Goal: Find specific page/section: Find specific page/section

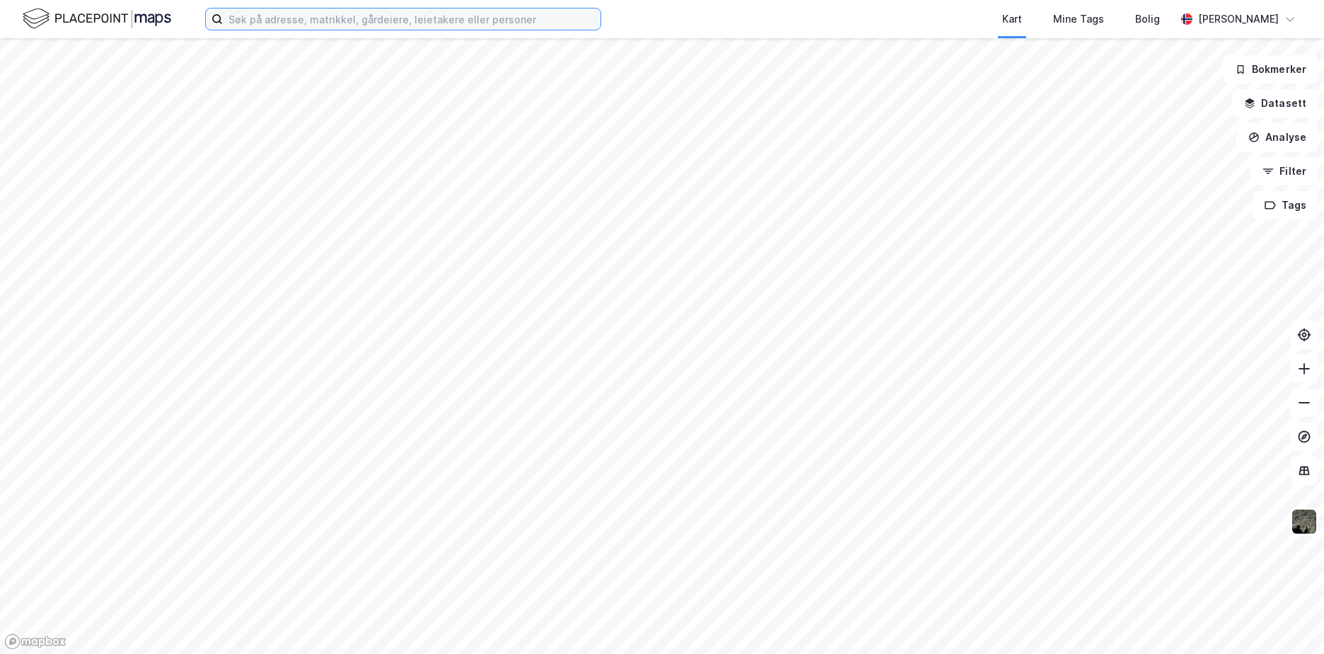
click at [306, 21] on input at bounding box center [412, 18] width 378 height 21
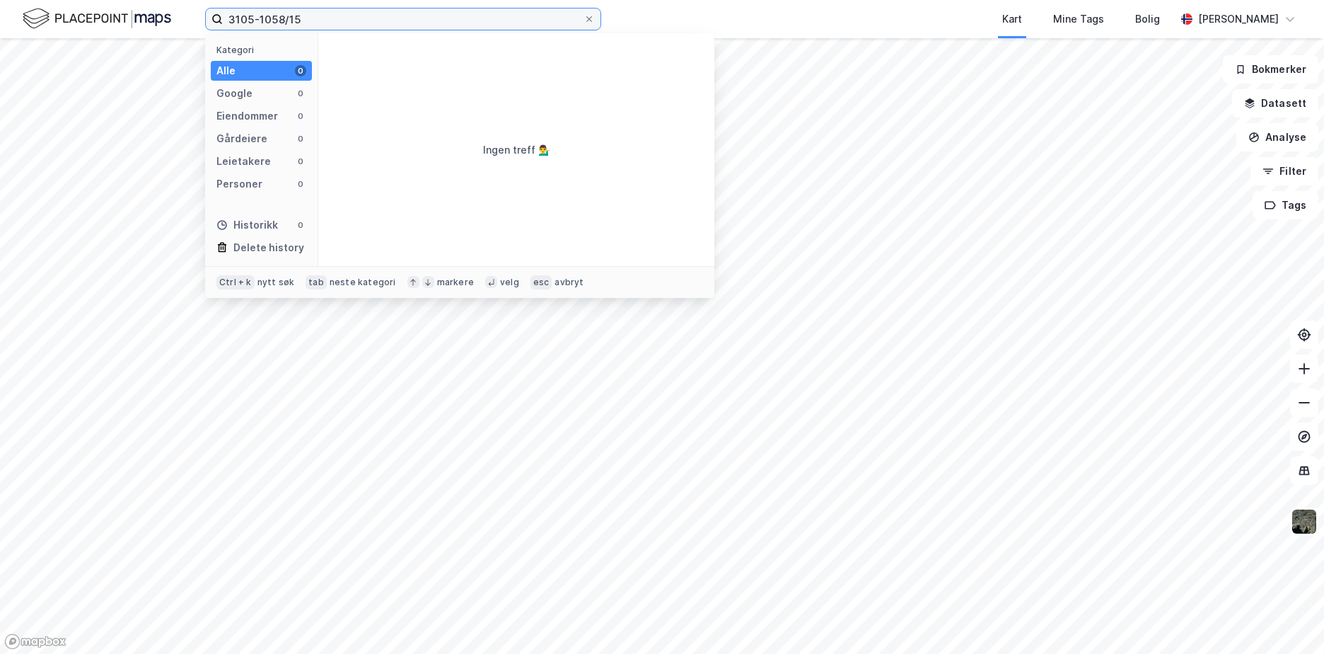
type input "3105-1058/15"
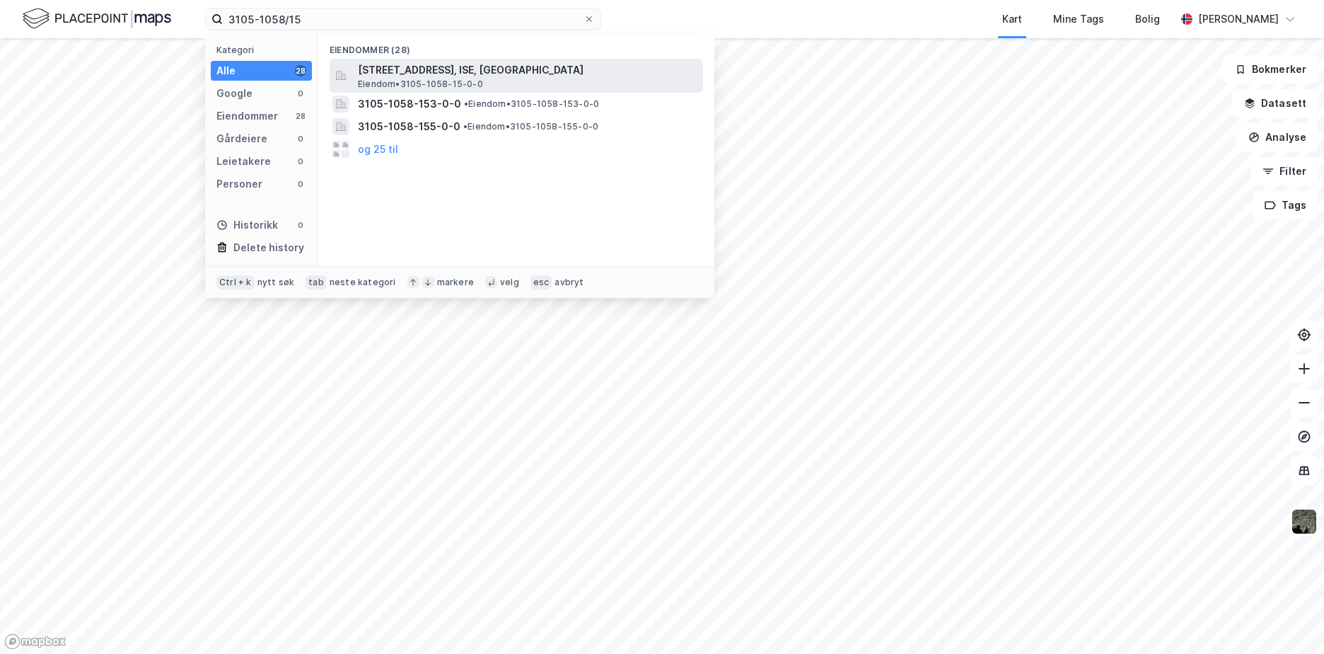
click at [399, 76] on span "[STREET_ADDRESS], ISE, [GEOGRAPHIC_DATA]" at bounding box center [528, 70] width 340 height 17
